Goal: Find specific fact: Find specific fact

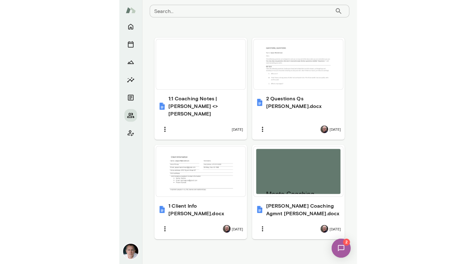
scroll to position [196, 0]
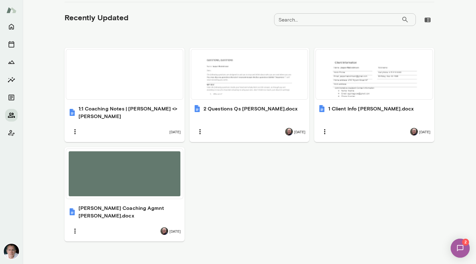
click at [12, 112] on icon "Members" at bounding box center [12, 115] width 8 height 8
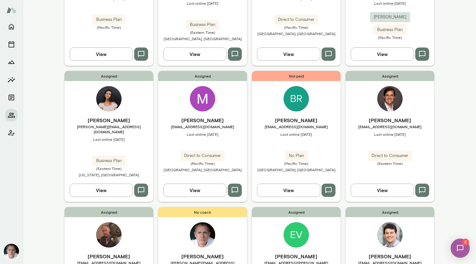
scroll to position [481, 0]
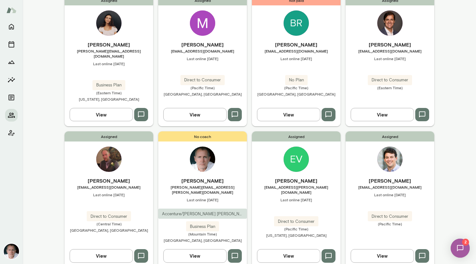
click at [237, 146] on img at bounding box center [295, 158] width 25 height 25
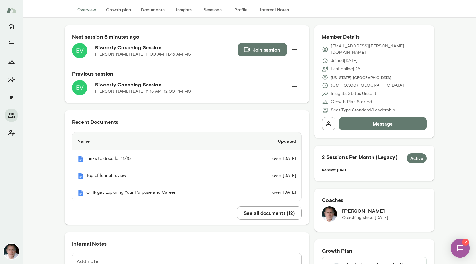
click at [237, 213] on button "See all documents ( 12 )" at bounding box center [269, 212] width 65 height 13
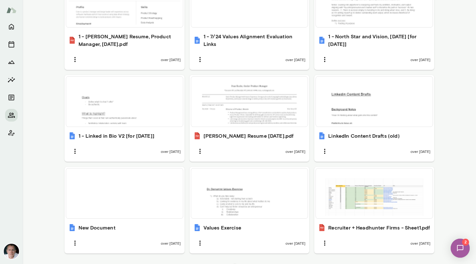
scroll to position [405, 0]
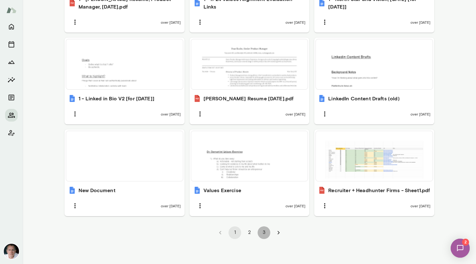
click at [237, 231] on button "3" at bounding box center [263, 232] width 13 height 13
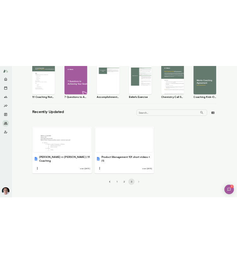
scroll to position [122, 0]
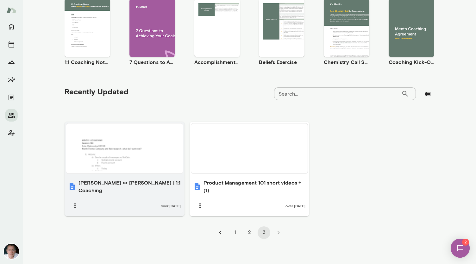
click at [121, 153] on div at bounding box center [125, 148] width 112 height 45
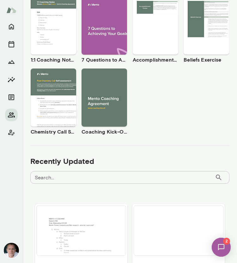
scroll to position [149, 0]
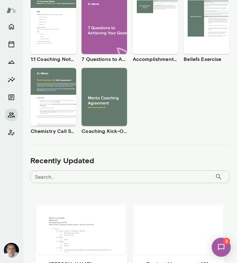
click at [223, 246] on img at bounding box center [221, 248] width 26 height 26
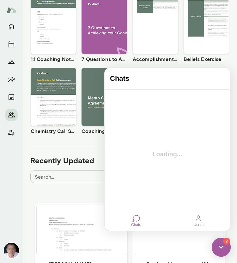
scroll to position [0, 0]
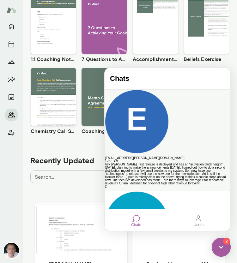
click at [166, 163] on div "hey [PERSON_NAME] first release is deployed and has an "activation block height…" at bounding box center [167, 174] width 125 height 22
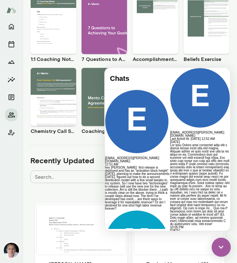
scroll to position [4789, 0]
drag, startPoint x: 115, startPoint y: 132, endPoint x: 146, endPoint y: 159, distance: 41.2
copy p "first release is deployed and has an "activation block height" [DATE], planning…"
